Goal: Task Accomplishment & Management: Use online tool/utility

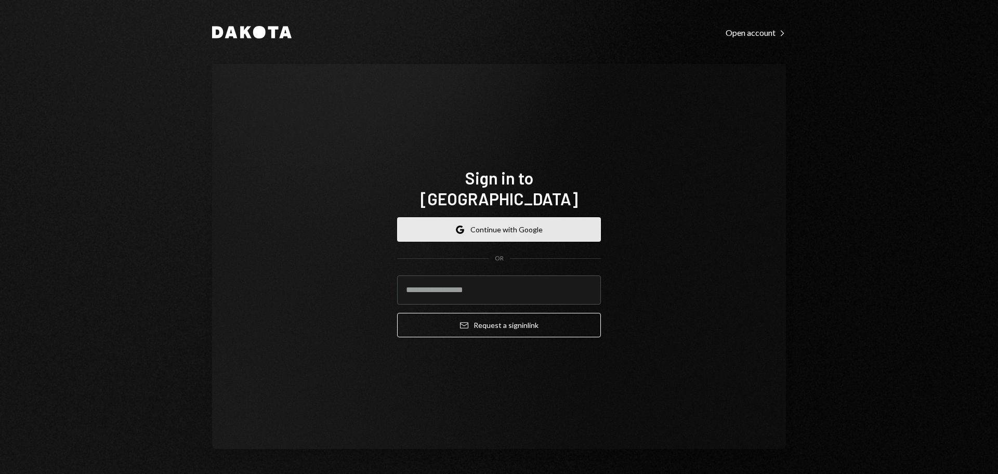
click at [485, 218] on button "Google Continue with Google" at bounding box center [499, 229] width 204 height 24
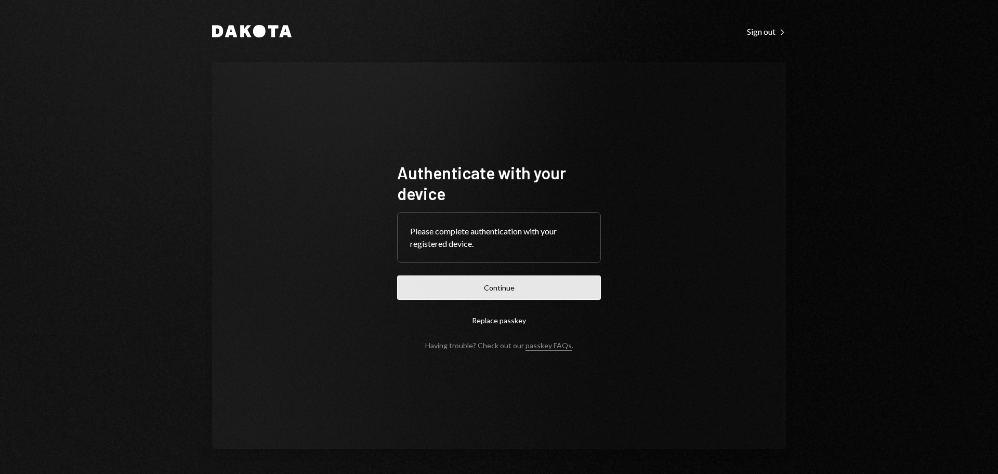
click at [541, 293] on button "Continue" at bounding box center [499, 287] width 204 height 24
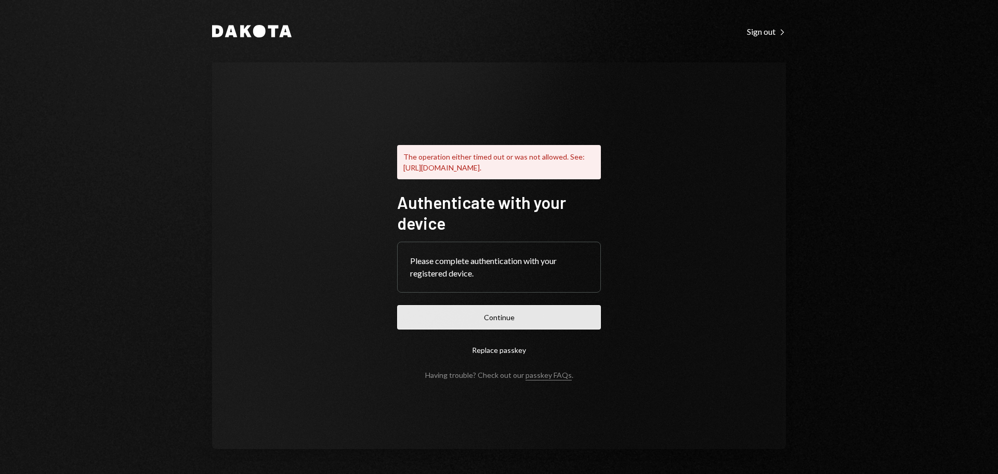
click at [522, 325] on button "Continue" at bounding box center [499, 317] width 204 height 24
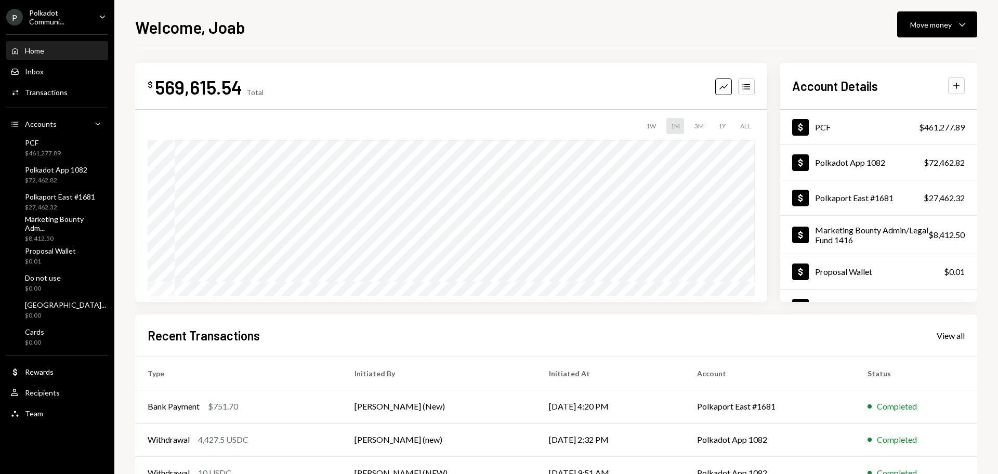
click at [70, 15] on div "Polkadot Communi..." at bounding box center [59, 17] width 61 height 18
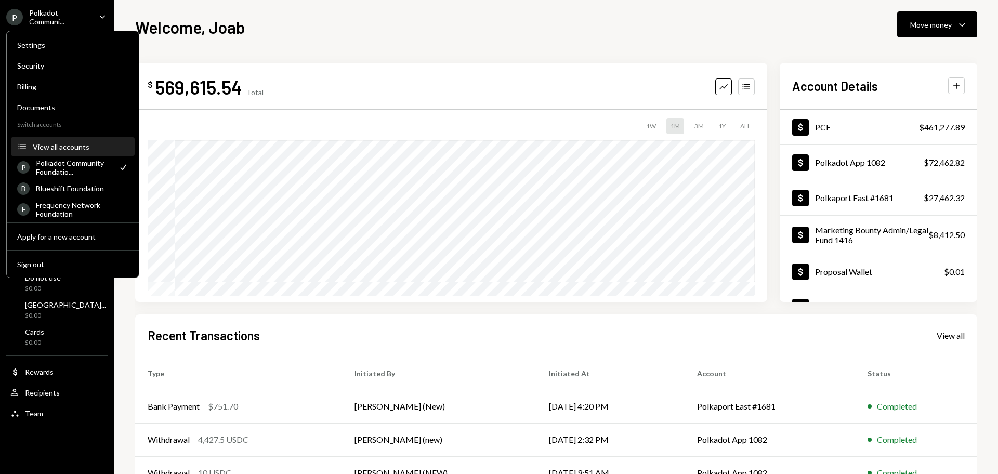
click at [50, 149] on div "View all accounts" at bounding box center [81, 146] width 96 height 9
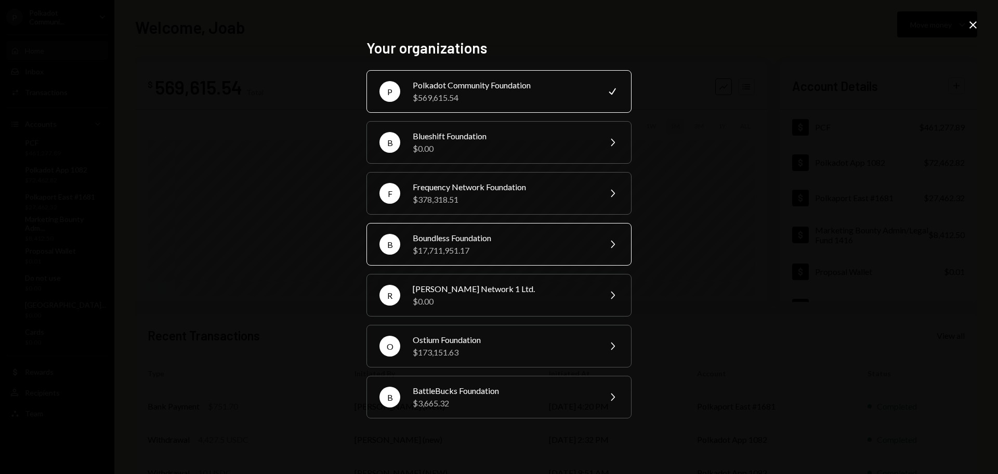
click at [494, 238] on div "Boundless Foundation" at bounding box center [503, 238] width 181 height 12
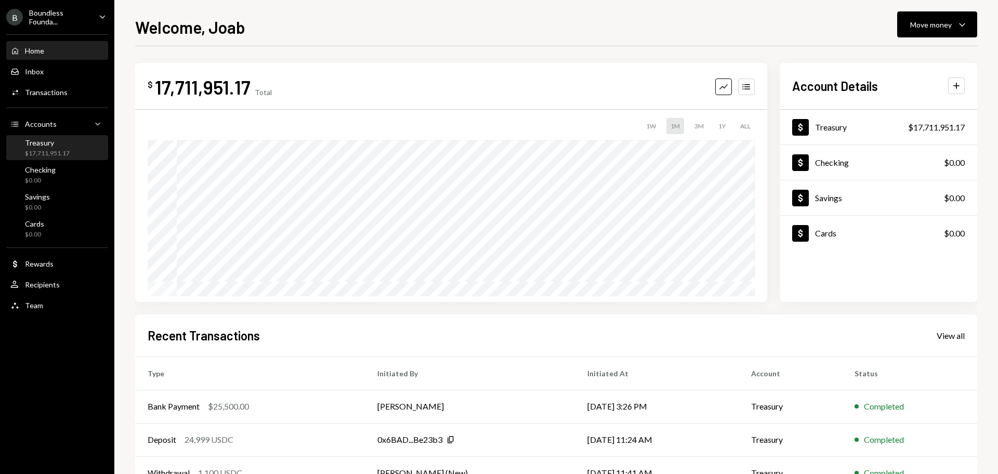
click at [62, 145] on div "Treasury" at bounding box center [47, 142] width 45 height 9
